Goal: Register for event/course

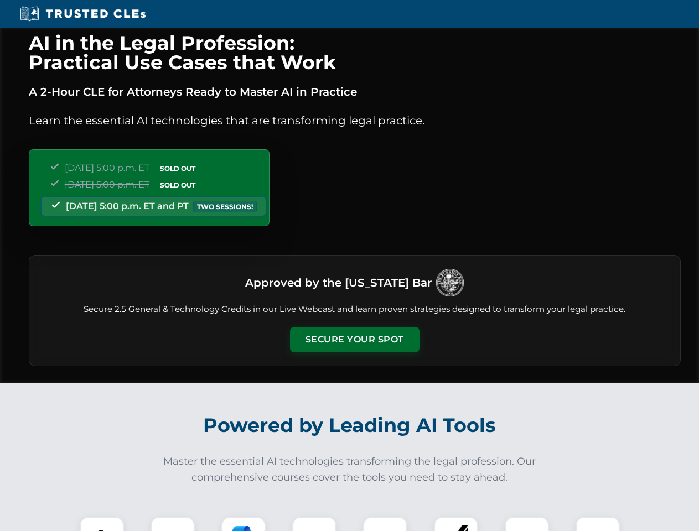
click at [354, 340] on button "Secure Your Spot" at bounding box center [355, 339] width 130 height 25
click at [102, 524] on img at bounding box center [102, 539] width 32 height 32
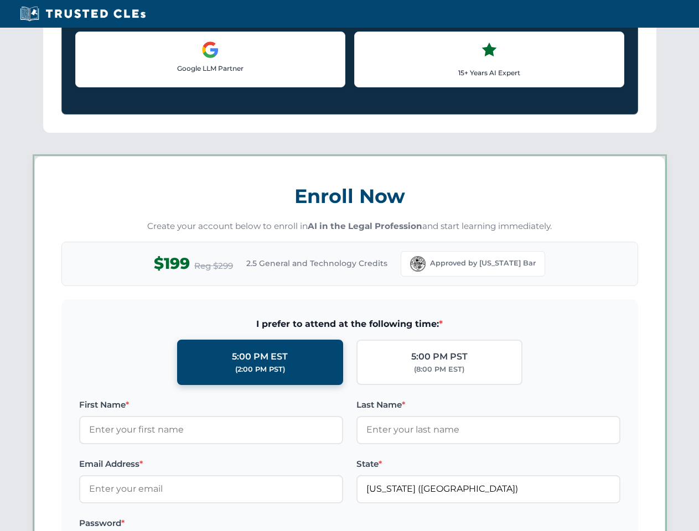
click at [244, 524] on label "Password *" at bounding box center [211, 523] width 264 height 13
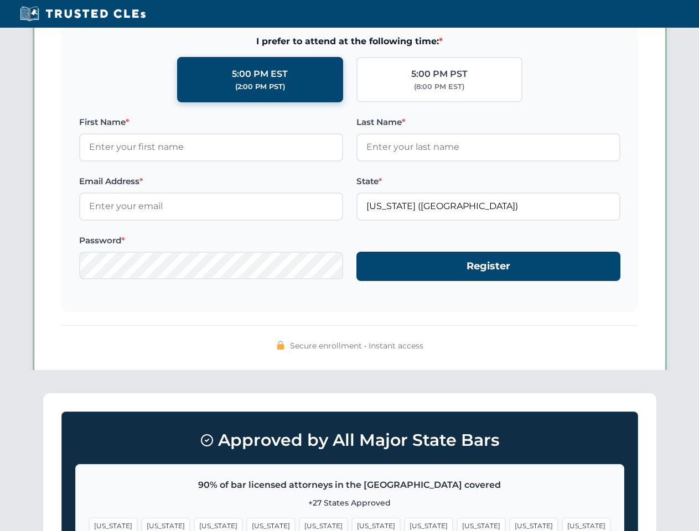
click at [510, 524] on span "[US_STATE]" at bounding box center [534, 526] width 48 height 16
